Goal: Find specific page/section: Find specific page/section

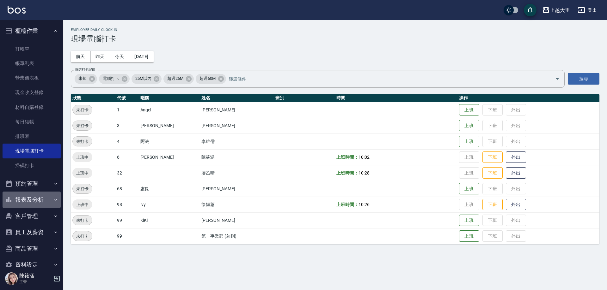
click at [32, 196] on button "報表及分析" at bounding box center [32, 200] width 58 height 16
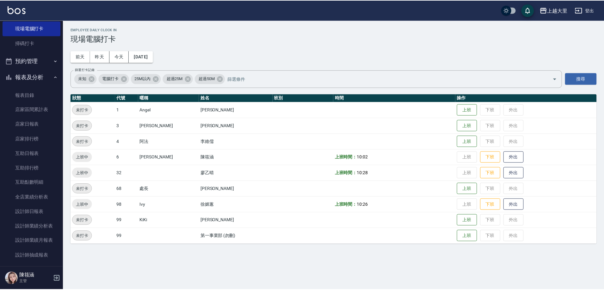
scroll to position [126, 0]
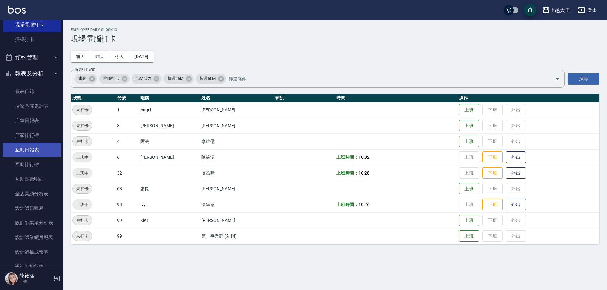
click at [51, 154] on link "互助日報表" at bounding box center [32, 150] width 58 height 15
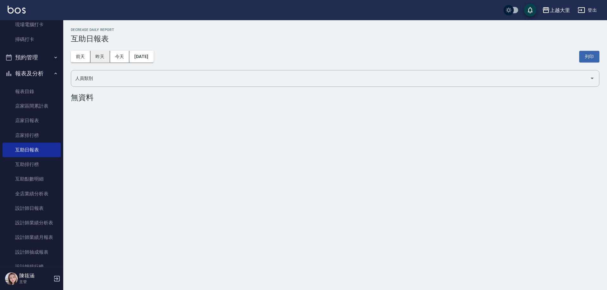
click at [96, 61] on button "昨天" at bounding box center [100, 57] width 20 height 12
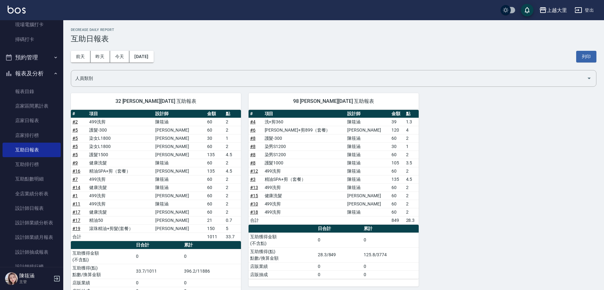
click at [20, 76] on button "報表及分析" at bounding box center [32, 73] width 58 height 16
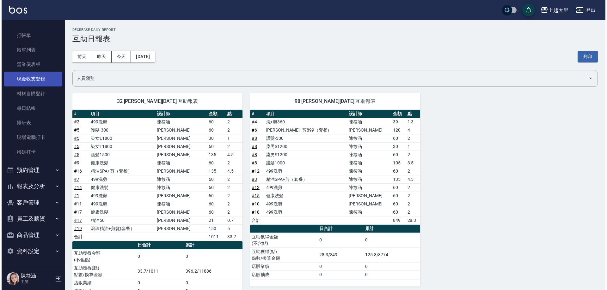
scroll to position [14, 0]
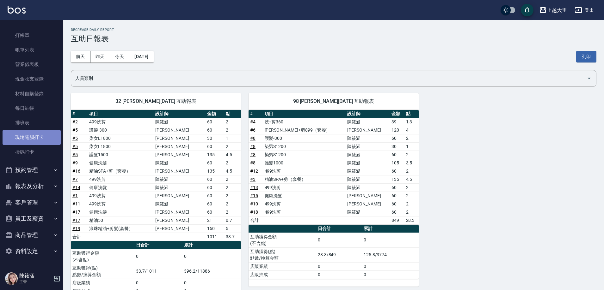
click at [32, 139] on link "現場電腦打卡" at bounding box center [32, 137] width 58 height 15
